Goal: Task Accomplishment & Management: Use online tool/utility

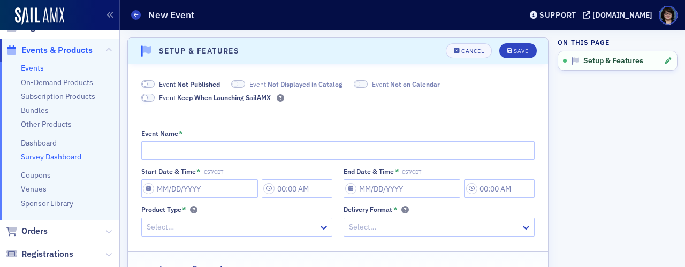
scroll to position [107, 0]
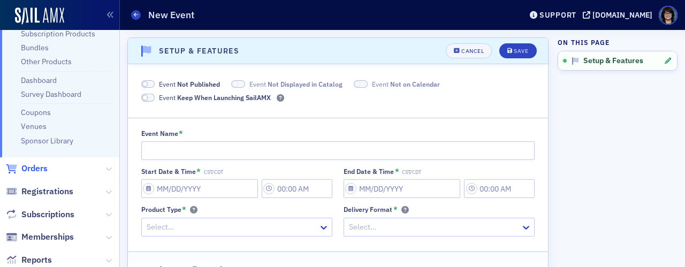
click at [35, 168] on span "Orders" at bounding box center [34, 169] width 26 height 12
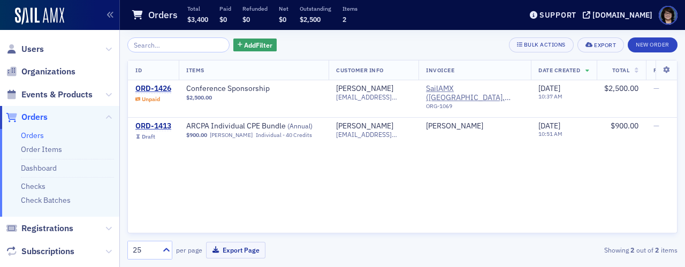
click at [30, 133] on link "Orders" at bounding box center [32, 136] width 23 height 10
click at [248, 43] on span "Add Filter" at bounding box center [258, 45] width 28 height 10
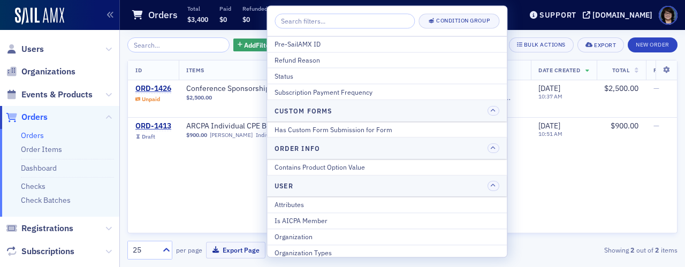
scroll to position [250, 0]
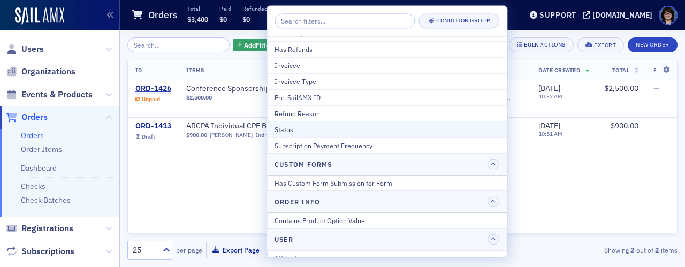
click at [285, 127] on div "Status" at bounding box center [387, 130] width 225 height 10
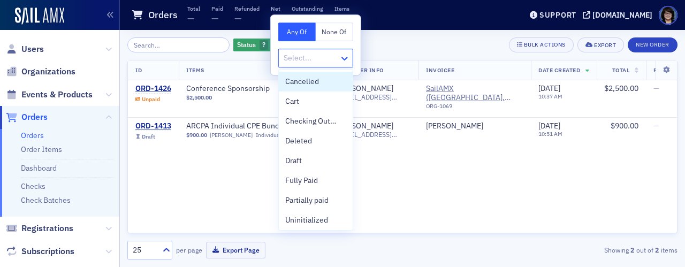
click at [345, 59] on icon at bounding box center [344, 59] width 6 height 4
click at [302, 201] on span "Partially paid" at bounding box center [306, 200] width 43 height 11
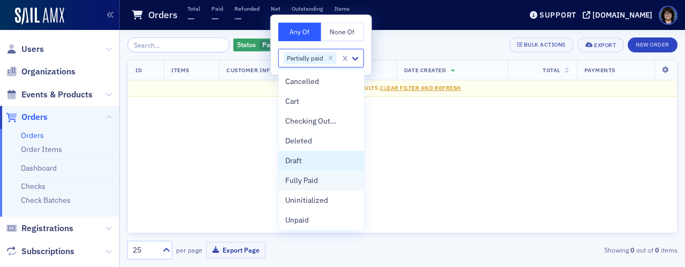
scroll to position [2, 0]
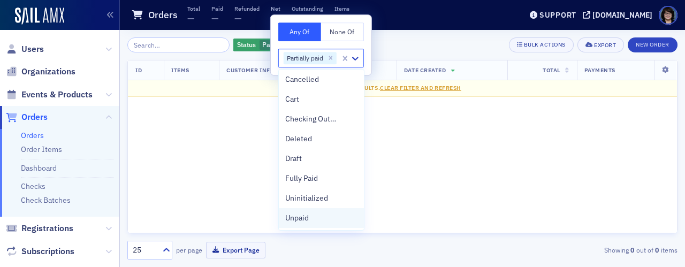
click at [300, 217] on span "Unpaid" at bounding box center [297, 217] width 24 height 11
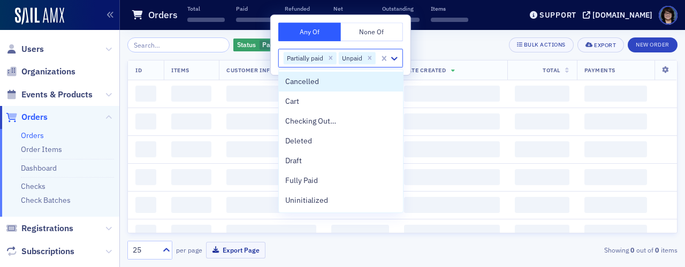
scroll to position [0, 0]
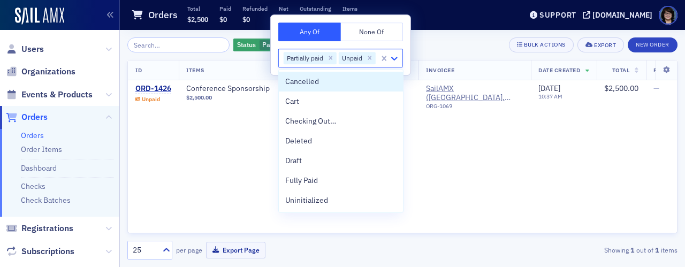
click at [394, 59] on icon at bounding box center [394, 59] width 6 height 4
click at [394, 60] on icon at bounding box center [394, 58] width 11 height 11
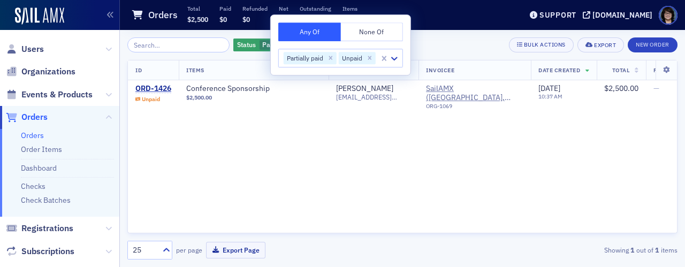
click at [378, 27] on button "None Of" at bounding box center [371, 31] width 63 height 19
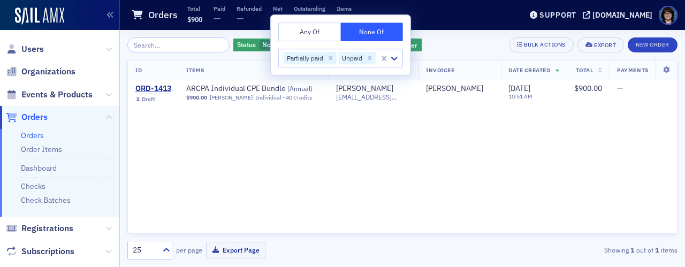
click at [310, 30] on button "Any Of" at bounding box center [309, 31] width 63 height 19
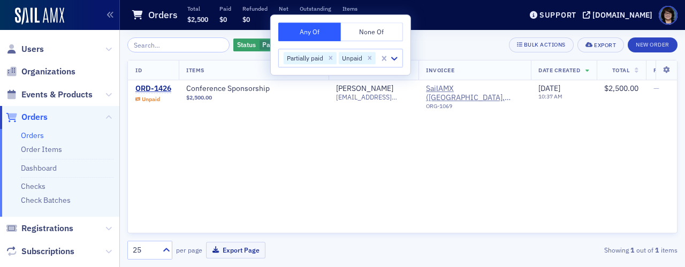
click at [310, 29] on button "Any Of" at bounding box center [309, 31] width 63 height 19
click at [264, 141] on div "ID Items Customer Info Invoicee Date Created Total Payments ORD-1426 Unpaid Con…" at bounding box center [402, 146] width 550 height 173
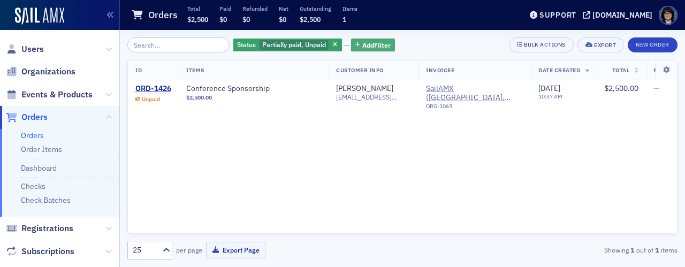
click at [362, 42] on span "Add Filter" at bounding box center [376, 45] width 28 height 10
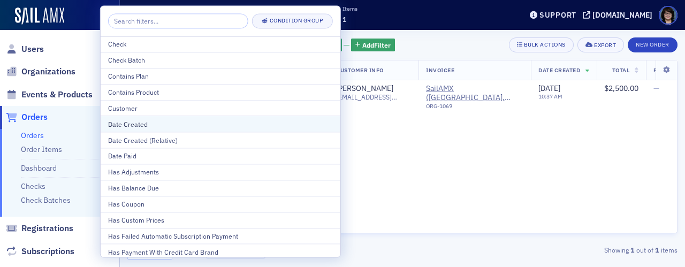
click at [135, 124] on div "Date Created" at bounding box center [220, 124] width 225 height 10
select select "9"
select select "2025"
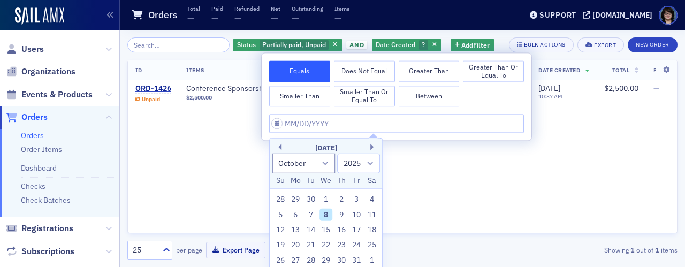
click at [287, 93] on button "Smaller Than" at bounding box center [299, 96] width 61 height 21
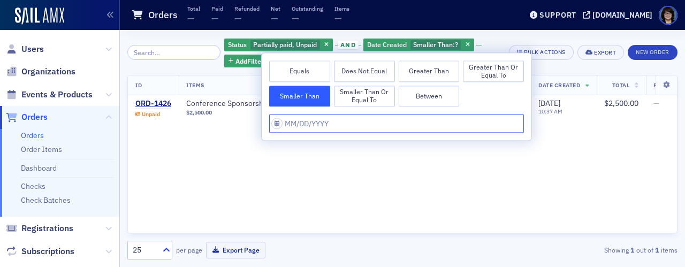
click at [287, 121] on input "text" at bounding box center [396, 124] width 255 height 19
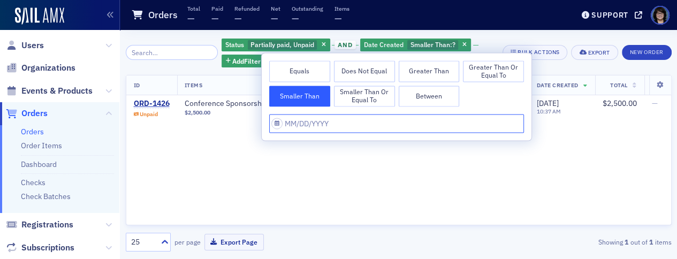
select select "9"
select select "2025"
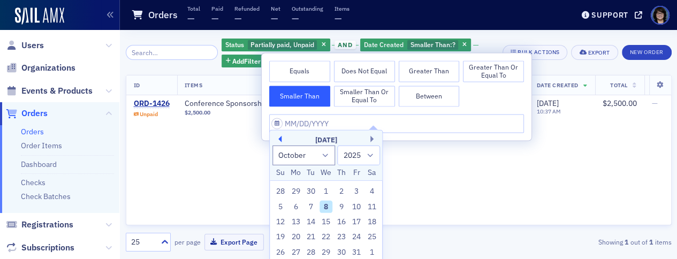
click at [280, 142] on button "Previous Month" at bounding box center [278, 139] width 6 height 6
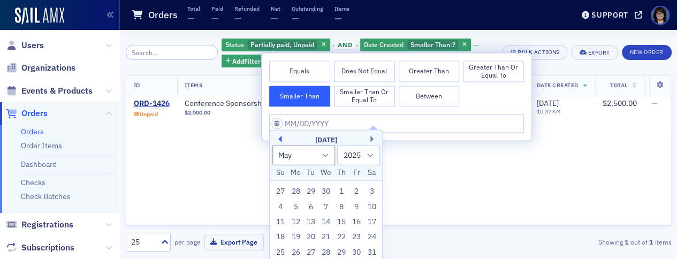
click at [280, 142] on button "Previous Month" at bounding box center [278, 139] width 6 height 6
click at [373, 142] on button "Next Month" at bounding box center [373, 139] width 6 height 6
select select "3"
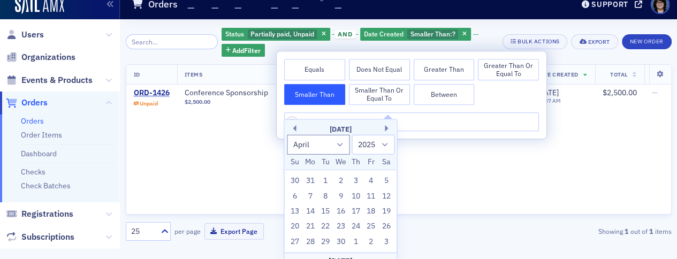
scroll to position [29, 0]
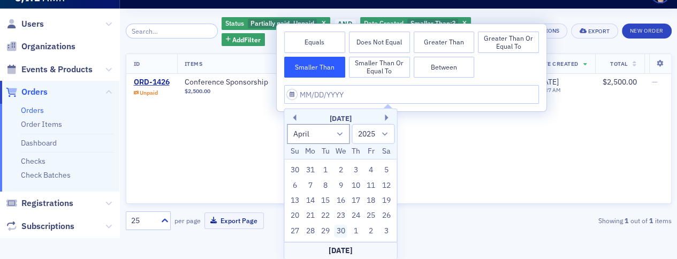
click at [343, 232] on div "30" at bounding box center [341, 231] width 13 height 13
type input "[DATE]"
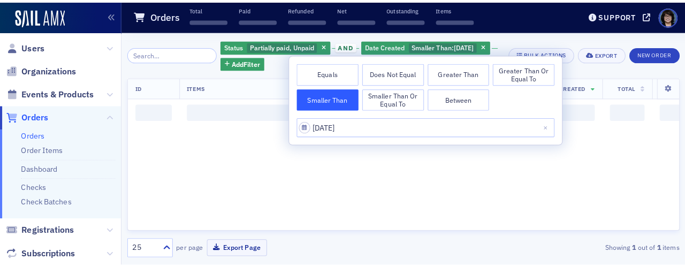
scroll to position [0, 0]
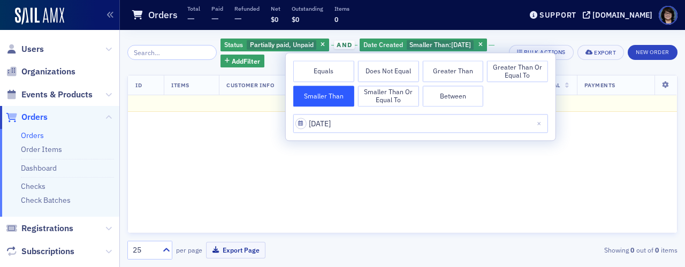
click at [513, 35] on div "Status Partially paid, Unpaid and Date Created Smaller Than : [DATE] Add Filter…" at bounding box center [402, 148] width 550 height 237
